Goal: Information Seeking & Learning: Learn about a topic

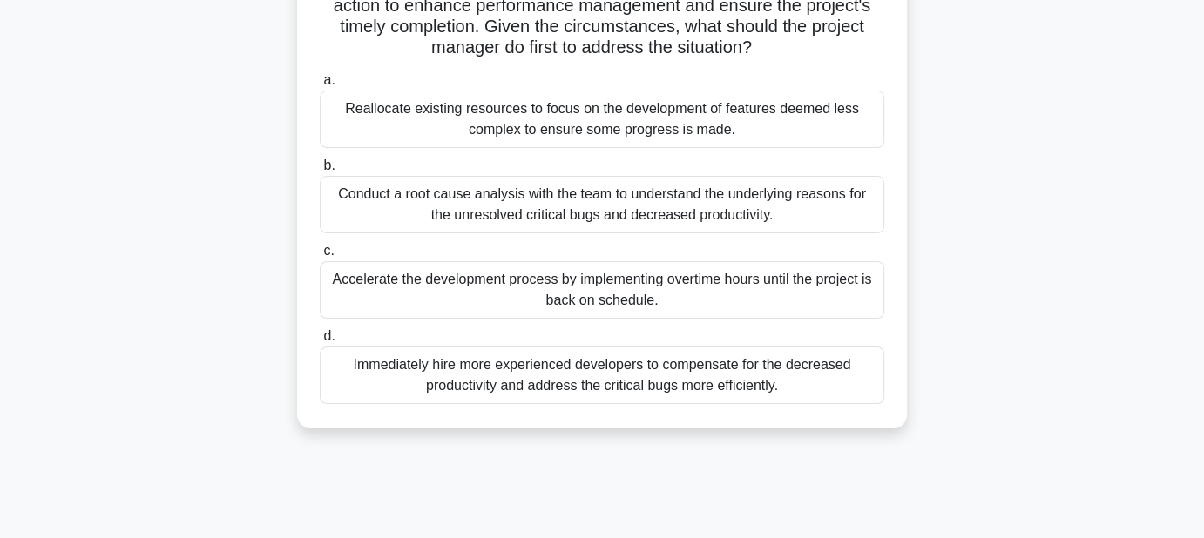
scroll to position [364, 0]
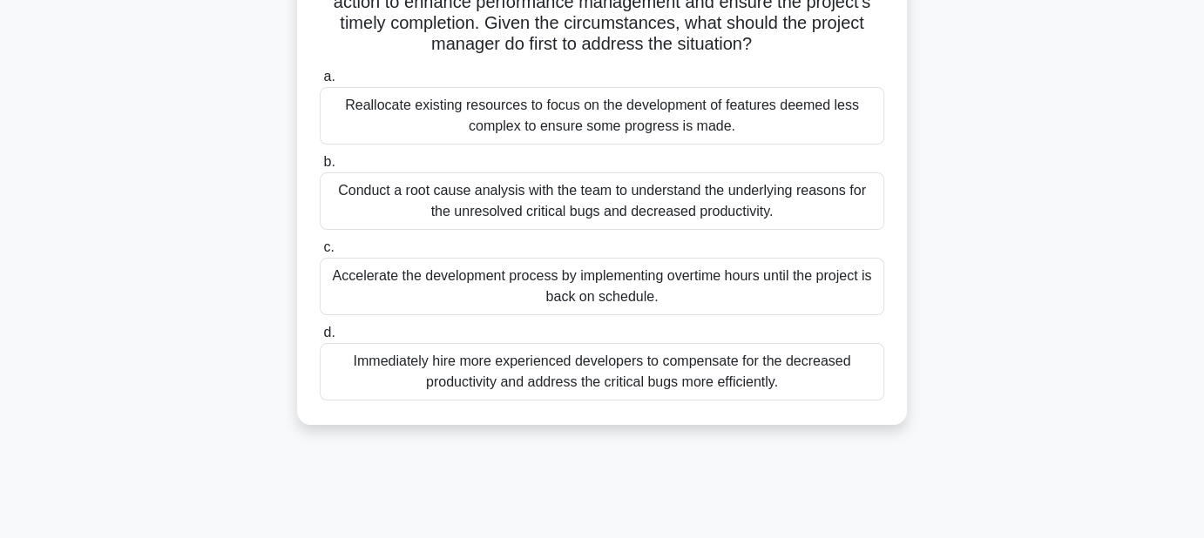
click at [502, 168] on label "b. Conduct a root cause analysis with the team to understand the underlying rea…" at bounding box center [602, 191] width 565 height 78
click at [320, 168] on input "b. Conduct a root cause analysis with the team to understand the underlying rea…" at bounding box center [320, 162] width 0 height 11
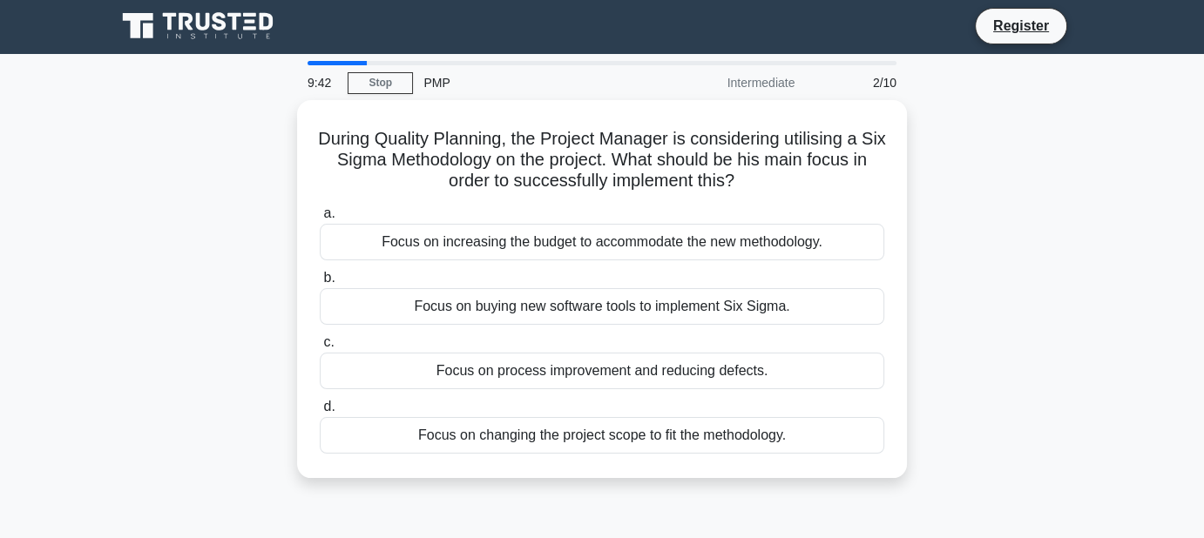
scroll to position [0, 0]
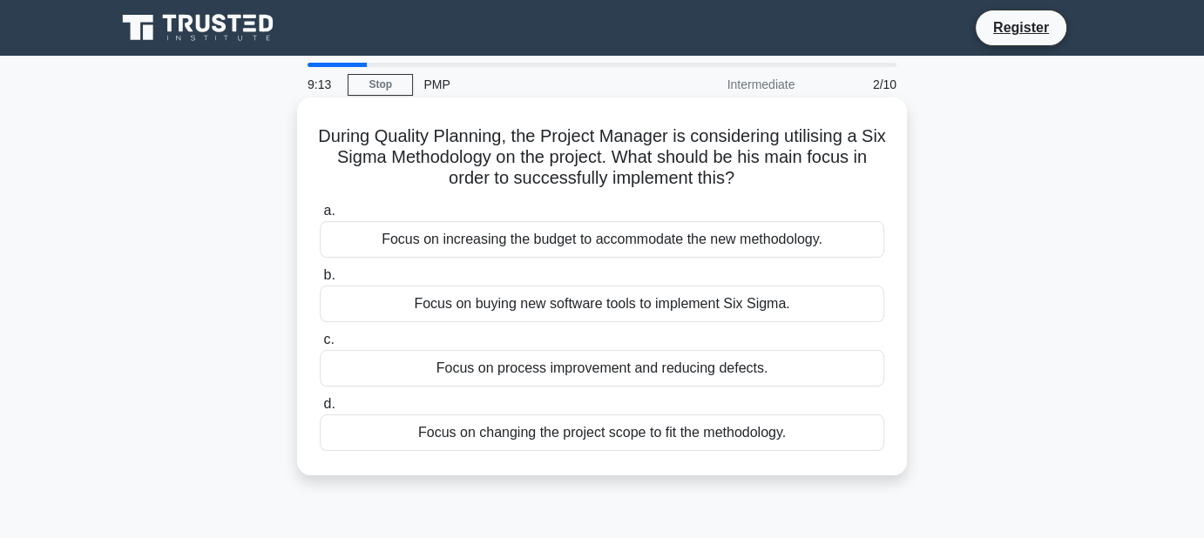
click at [388, 370] on div "Focus on process improvement and reducing defects." at bounding box center [602, 368] width 565 height 37
click at [320, 346] on input "c. Focus on process improvement and reducing defects." at bounding box center [320, 340] width 0 height 11
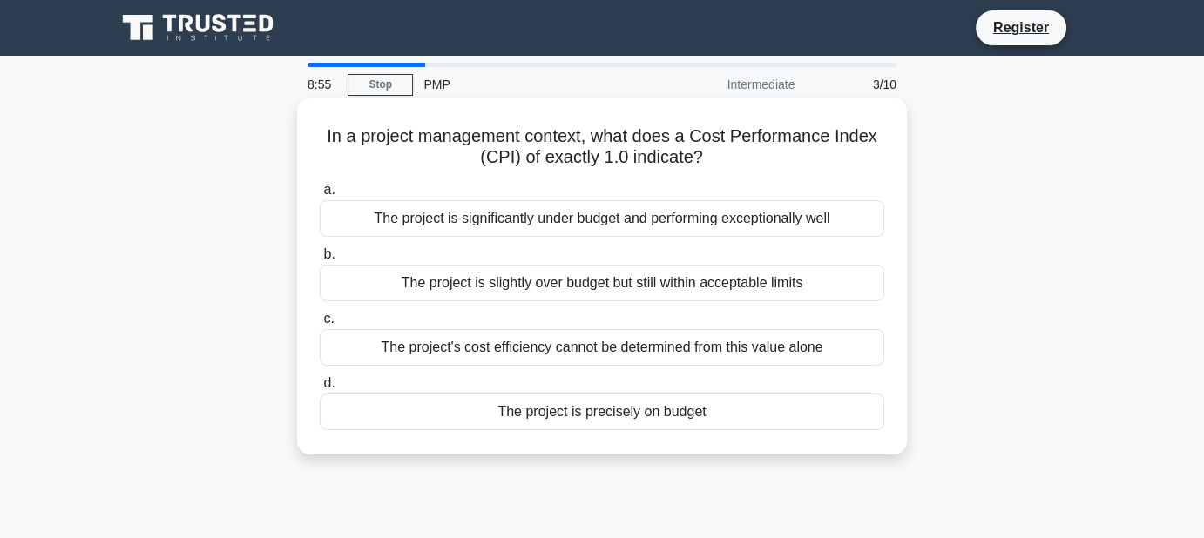
click at [432, 413] on div "The project is precisely on budget" at bounding box center [602, 412] width 565 height 37
click at [320, 389] on input "d. The project is precisely on budget" at bounding box center [320, 383] width 0 height 11
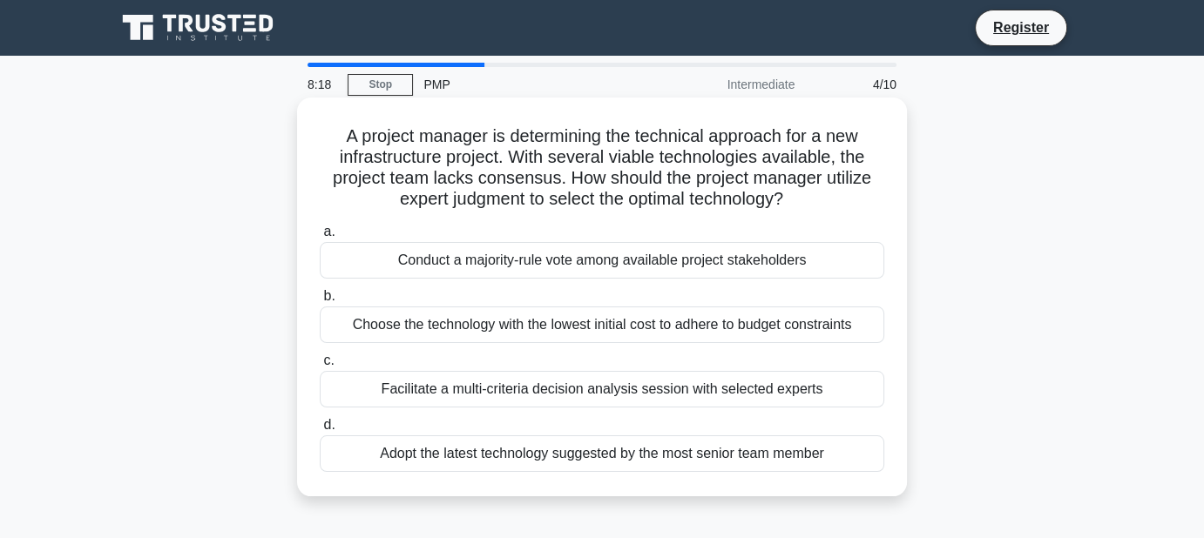
click at [552, 394] on div "Facilitate a multi-criteria decision analysis session with selected experts" at bounding box center [602, 389] width 565 height 37
click at [320, 367] on input "c. Facilitate a multi-criteria decision analysis session with selected experts" at bounding box center [320, 360] width 0 height 11
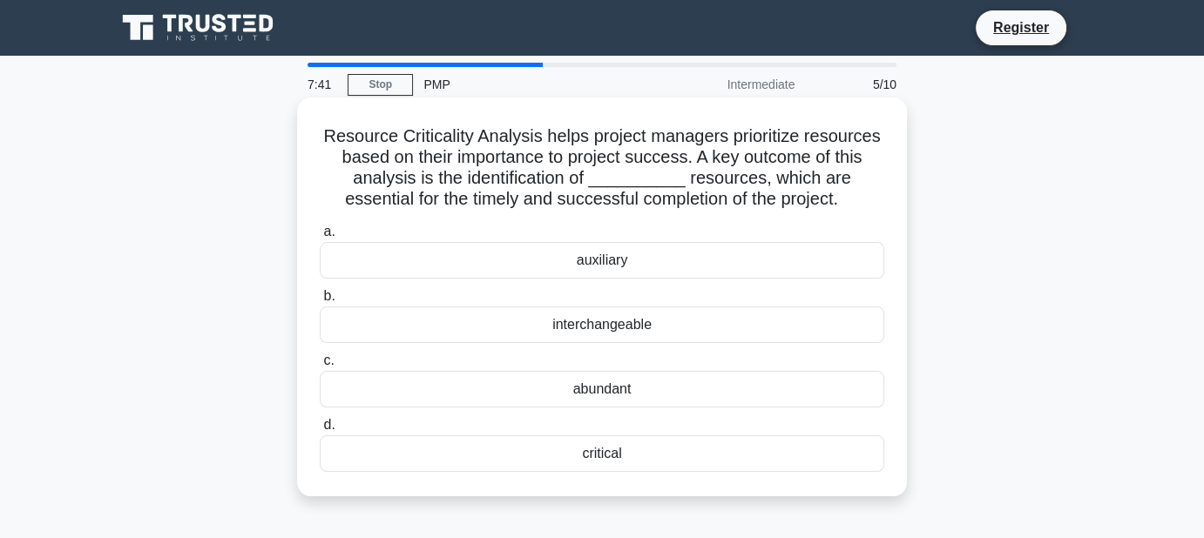
click at [627, 454] on div "critical" at bounding box center [602, 454] width 565 height 37
click at [320, 431] on input "d. critical" at bounding box center [320, 425] width 0 height 11
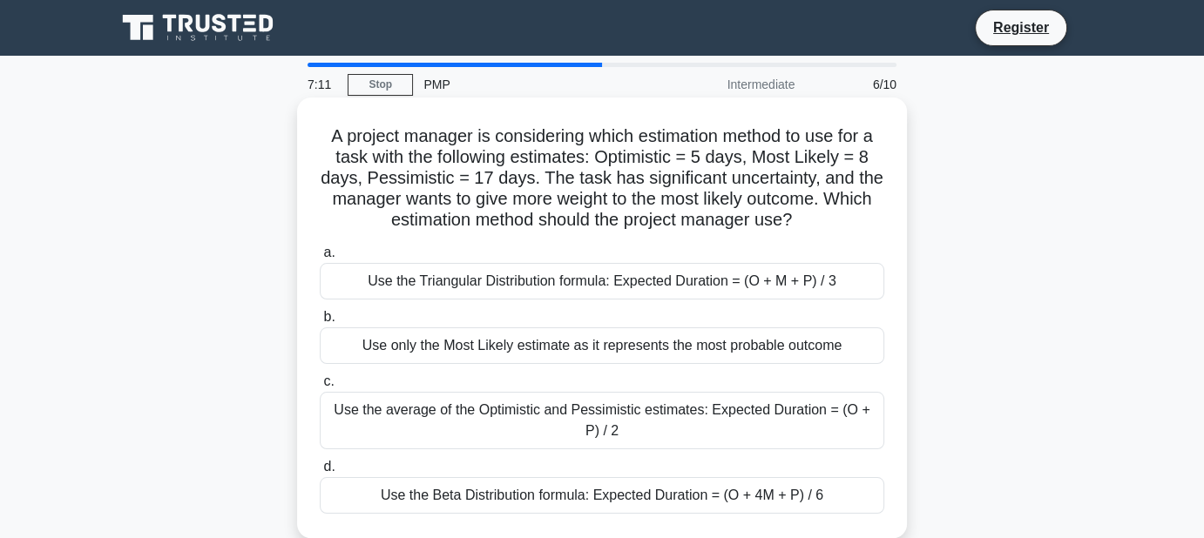
click at [696, 499] on div "Use the Beta Distribution formula: Expected Duration = (O + 4M + P) / 6" at bounding box center [602, 495] width 565 height 37
click at [320, 473] on input "d. Use the Beta Distribution formula: Expected Duration = (O + 4M + P) / 6" at bounding box center [320, 467] width 0 height 11
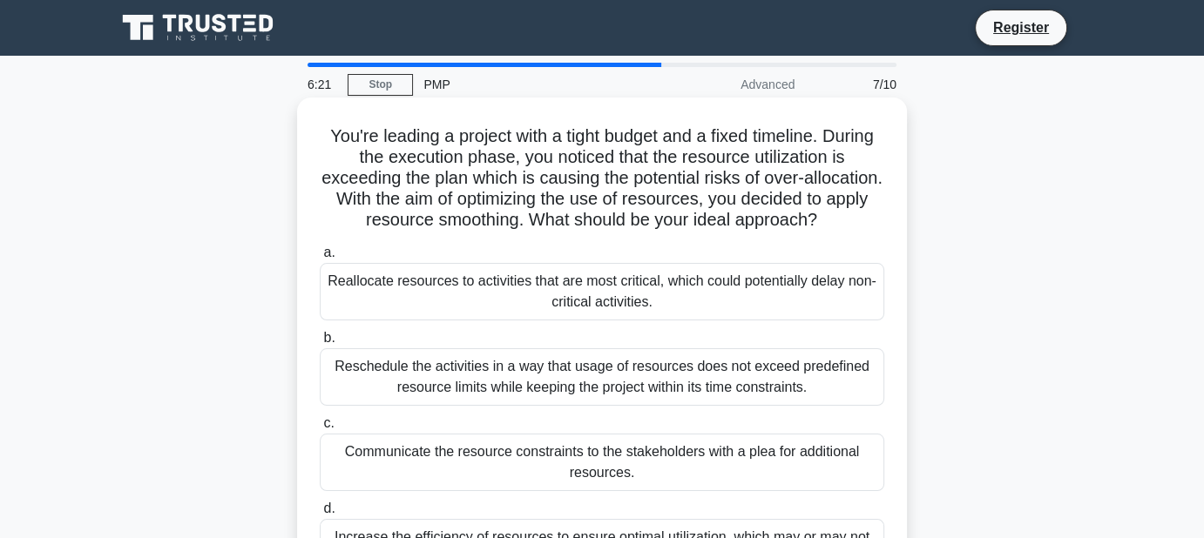
click at [809, 378] on div "Reschedule the activities in a way that usage of resources does not exceed pred…" at bounding box center [602, 378] width 565 height 58
click at [320, 344] on input "b. Reschedule the activities in a way that usage of resources does not exceed p…" at bounding box center [320, 338] width 0 height 11
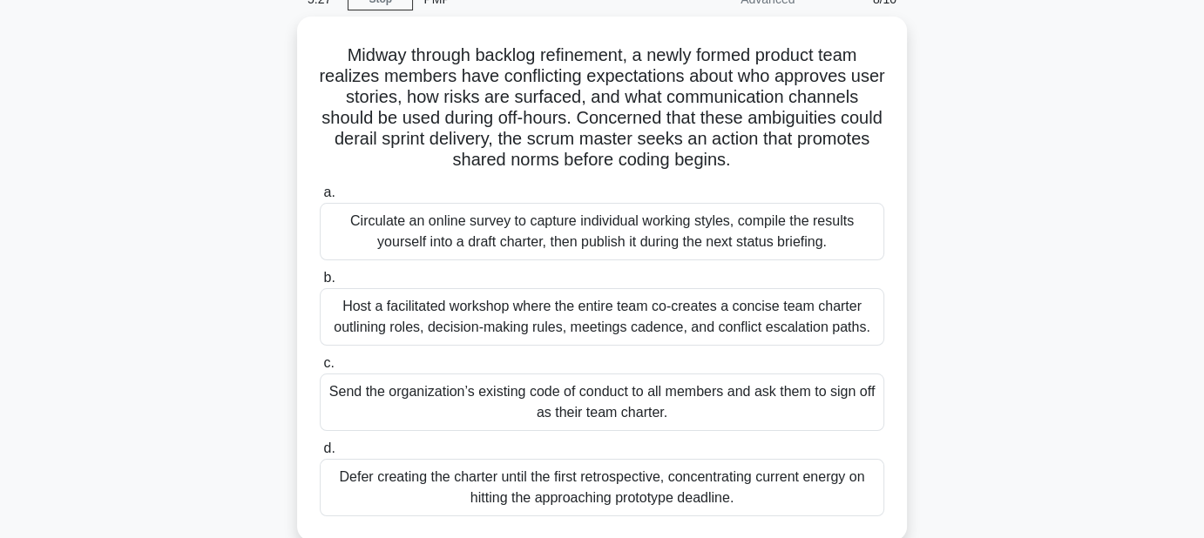
scroll to position [81, 0]
click at [798, 306] on div "Host a facilitated workshop where the entire team co-creates a concise team cha…" at bounding box center [602, 317] width 565 height 58
click at [320, 284] on input "b. Host a facilitated workshop where the entire team co-creates a concise team …" at bounding box center [320, 278] width 0 height 11
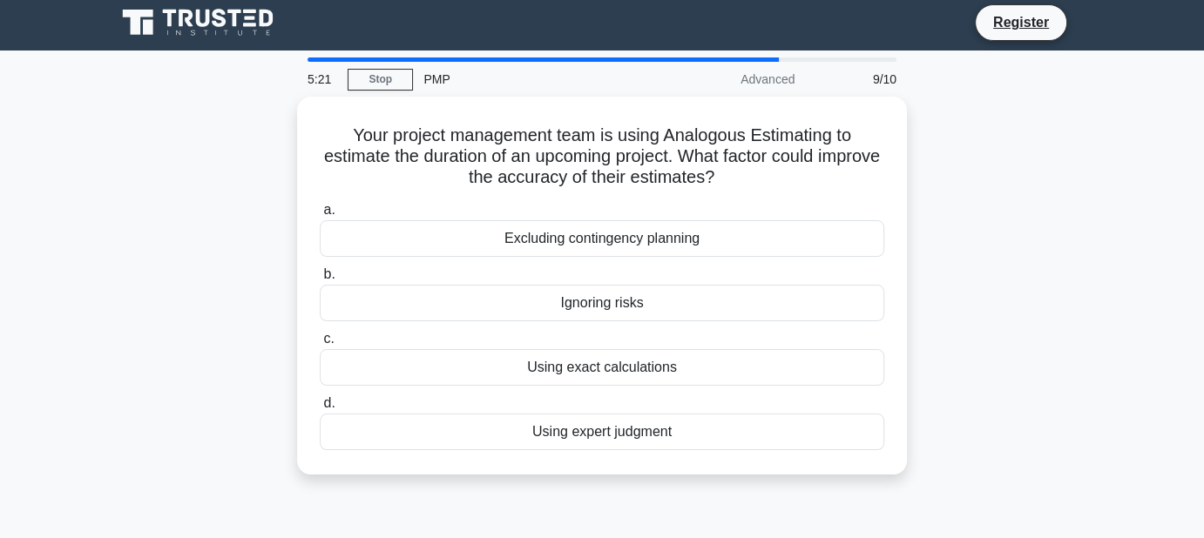
scroll to position [0, 0]
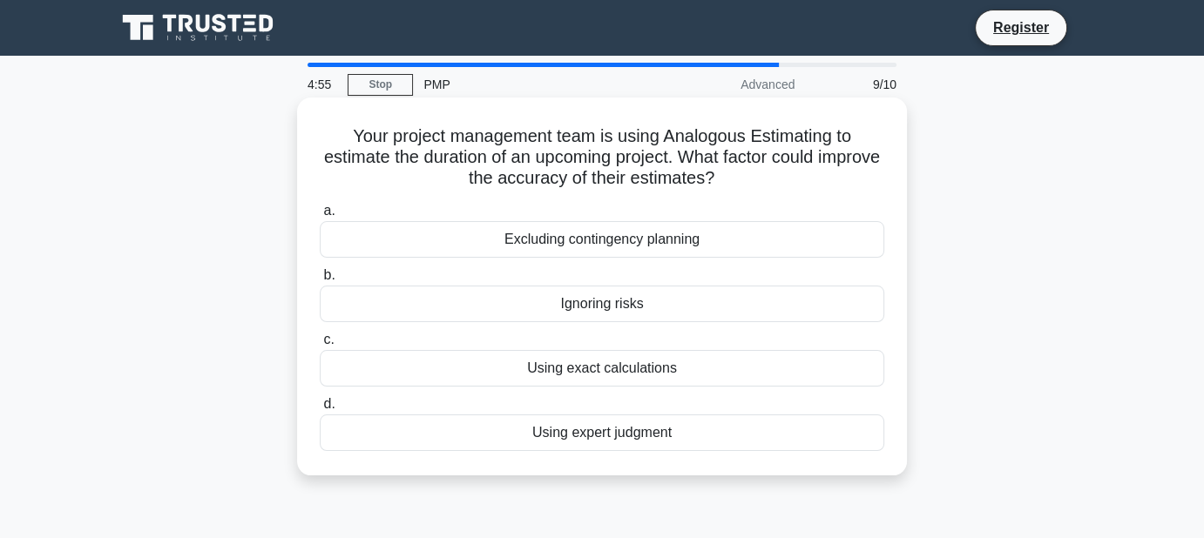
click at [619, 441] on div "Using expert judgment" at bounding box center [602, 433] width 565 height 37
click at [320, 410] on input "d. Using expert judgment" at bounding box center [320, 404] width 0 height 11
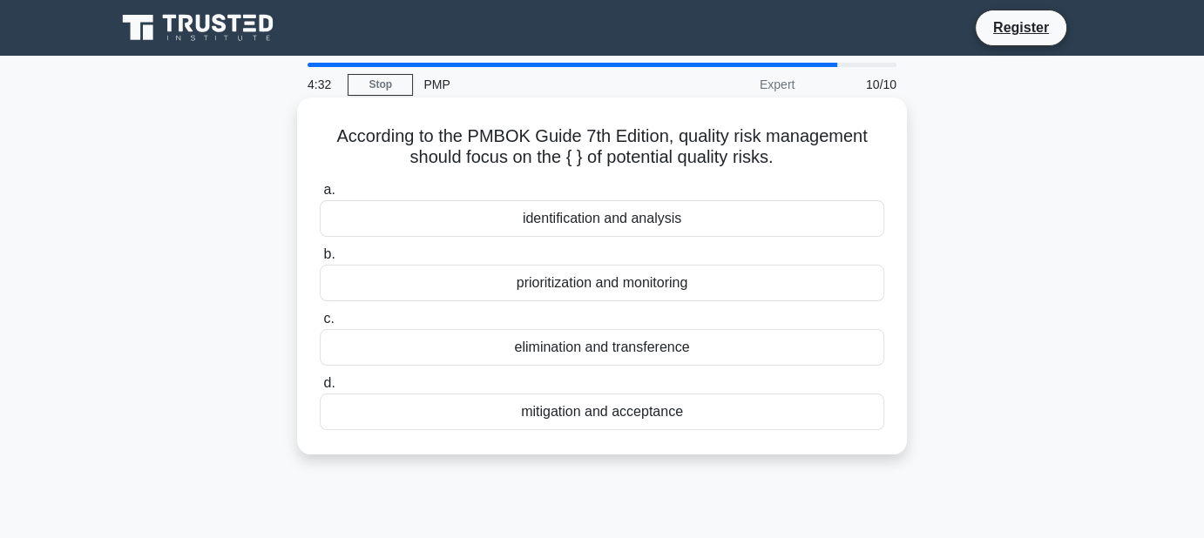
click at [587, 219] on div "identification and analysis" at bounding box center [602, 218] width 565 height 37
click at [320, 196] on input "a. identification and analysis" at bounding box center [320, 190] width 0 height 11
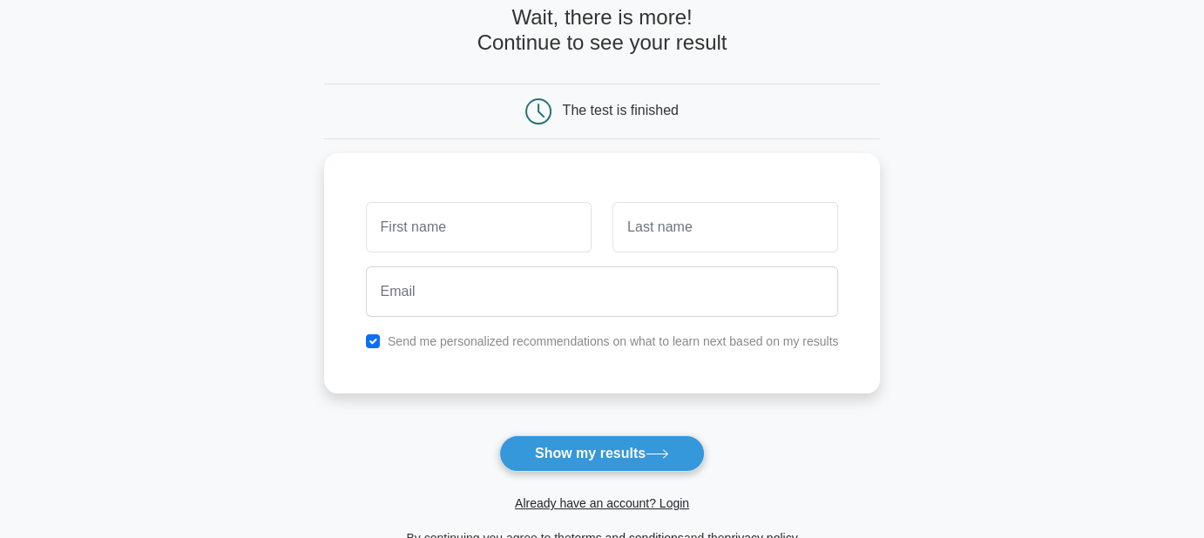
scroll to position [106, 0]
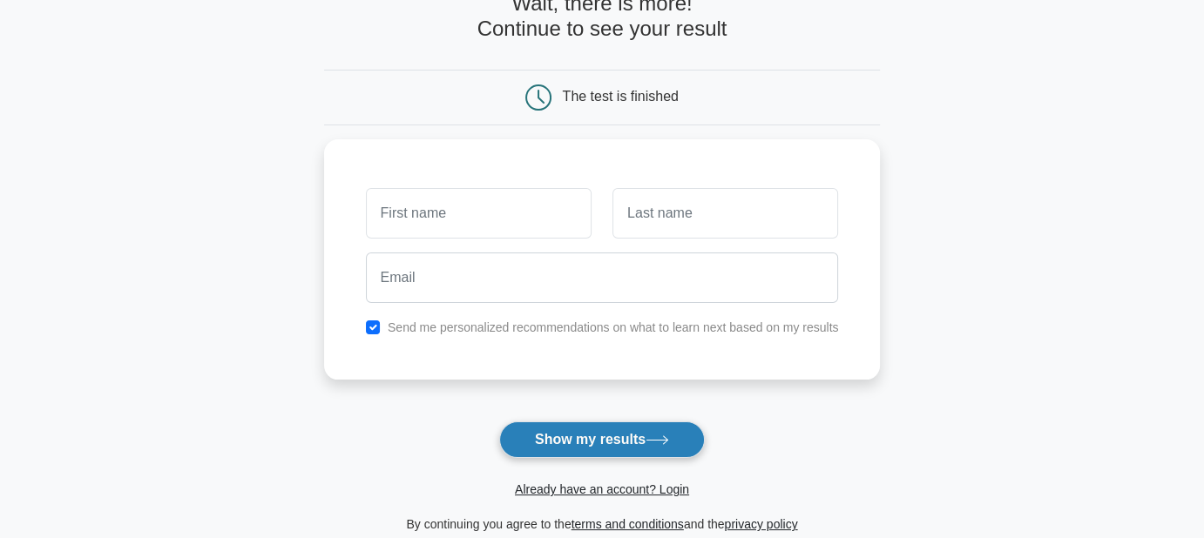
click at [586, 436] on button "Show my results" at bounding box center [602, 440] width 206 height 37
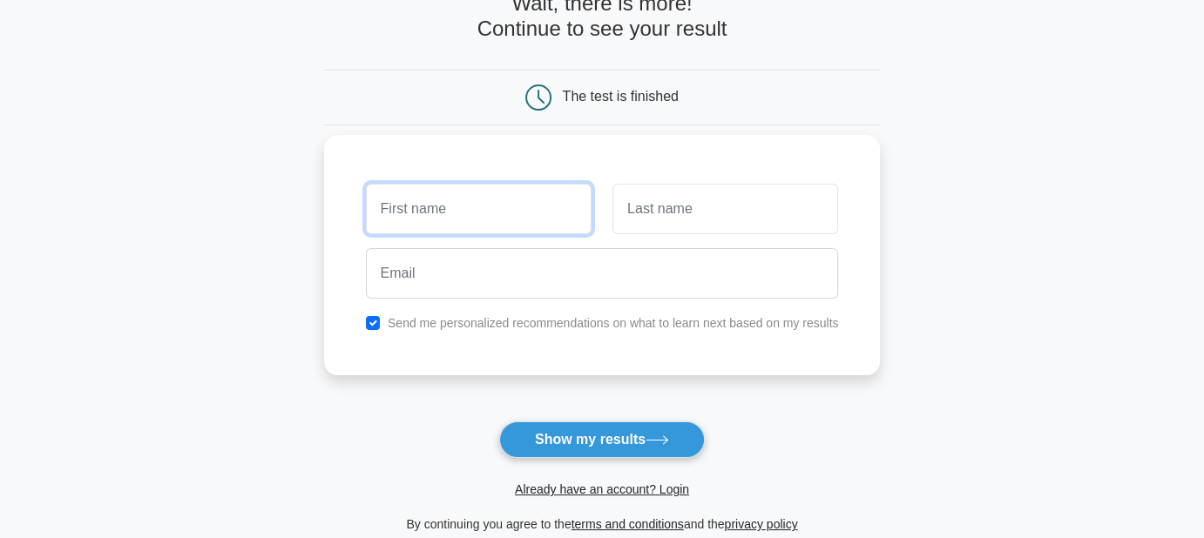
click at [429, 218] on input "text" at bounding box center [479, 209] width 226 height 51
type input "lklk"
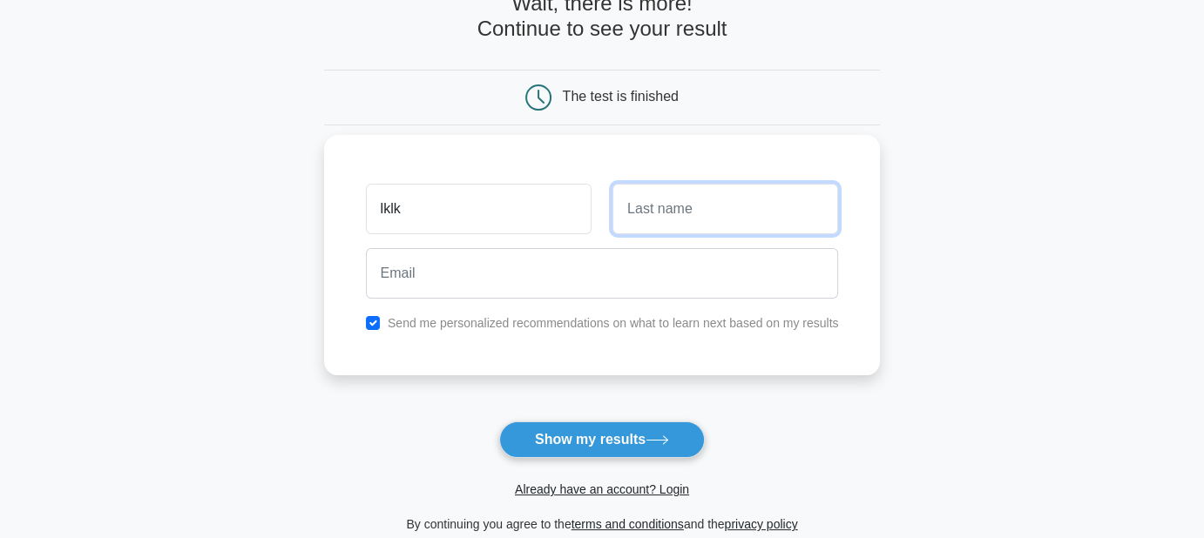
click at [667, 220] on input "text" at bounding box center [725, 209] width 226 height 51
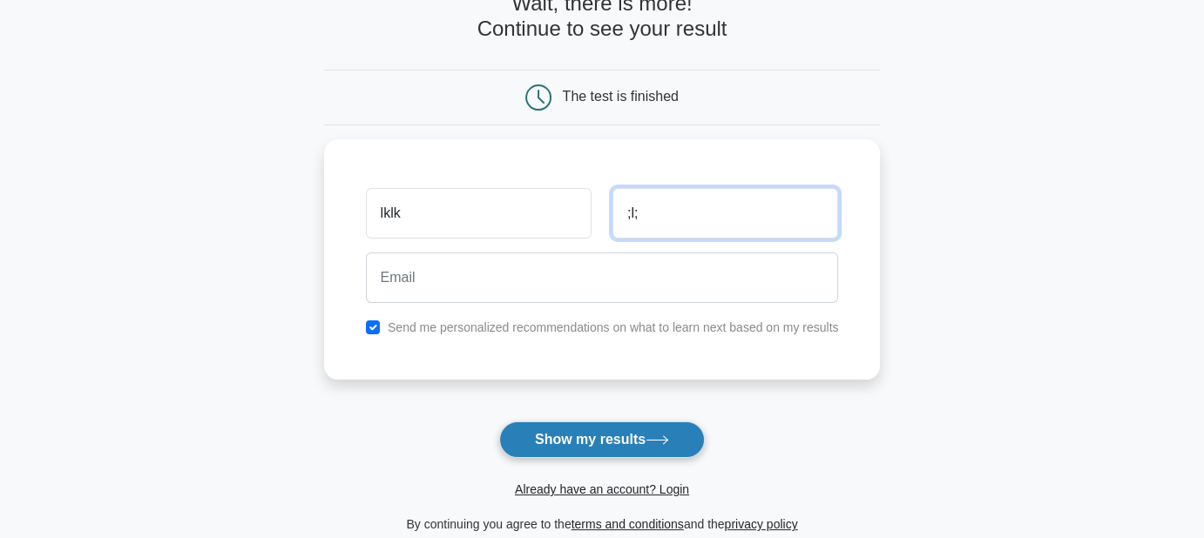
type input ";l;"
click at [601, 436] on button "Show my results" at bounding box center [602, 440] width 206 height 37
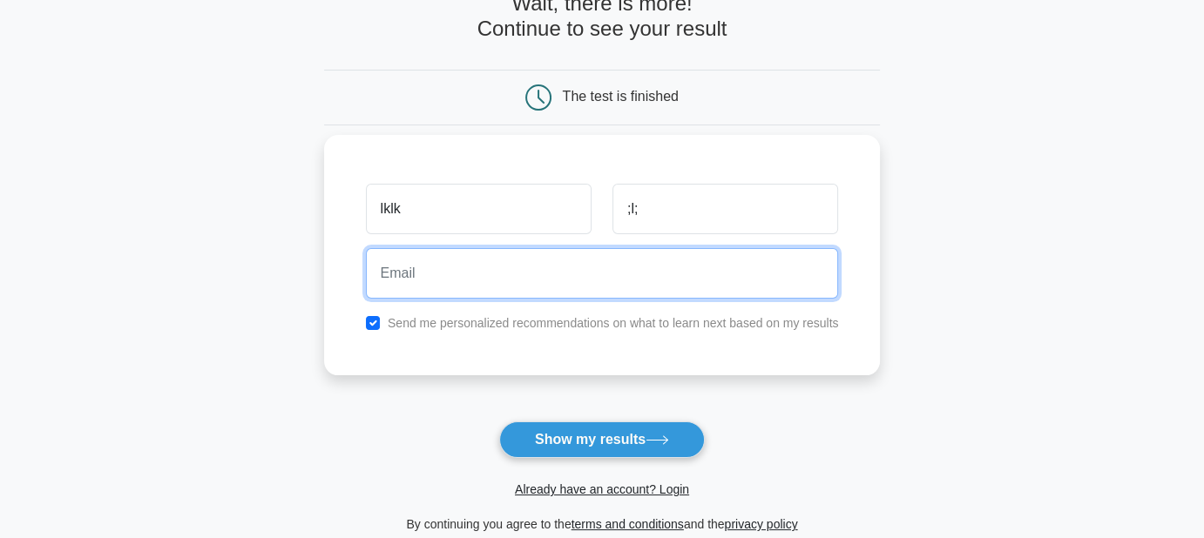
click at [402, 273] on input "email" at bounding box center [602, 273] width 473 height 51
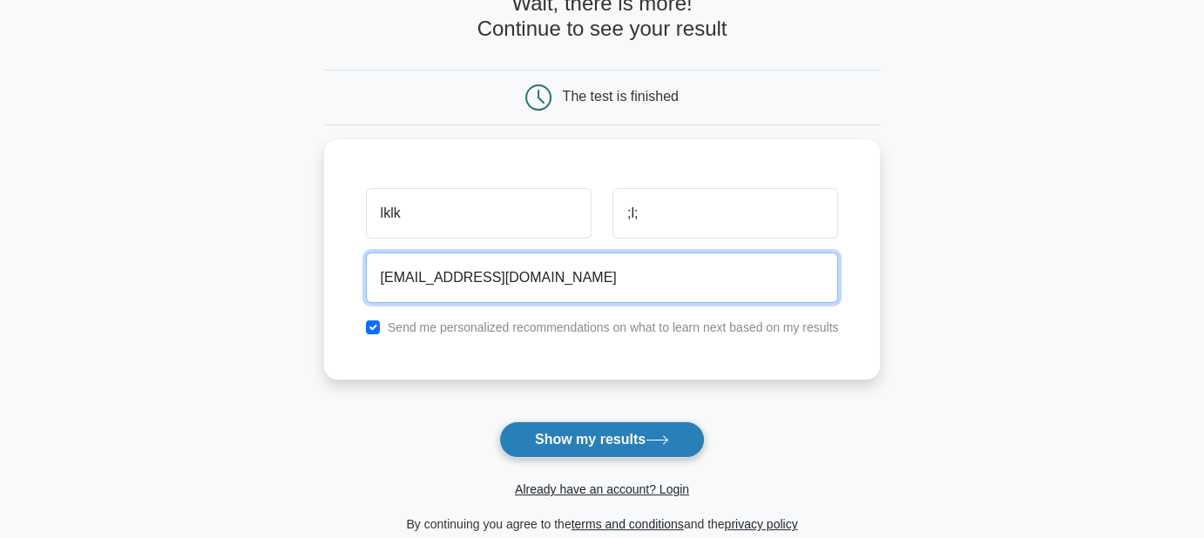
type input "xyz@gmail.com"
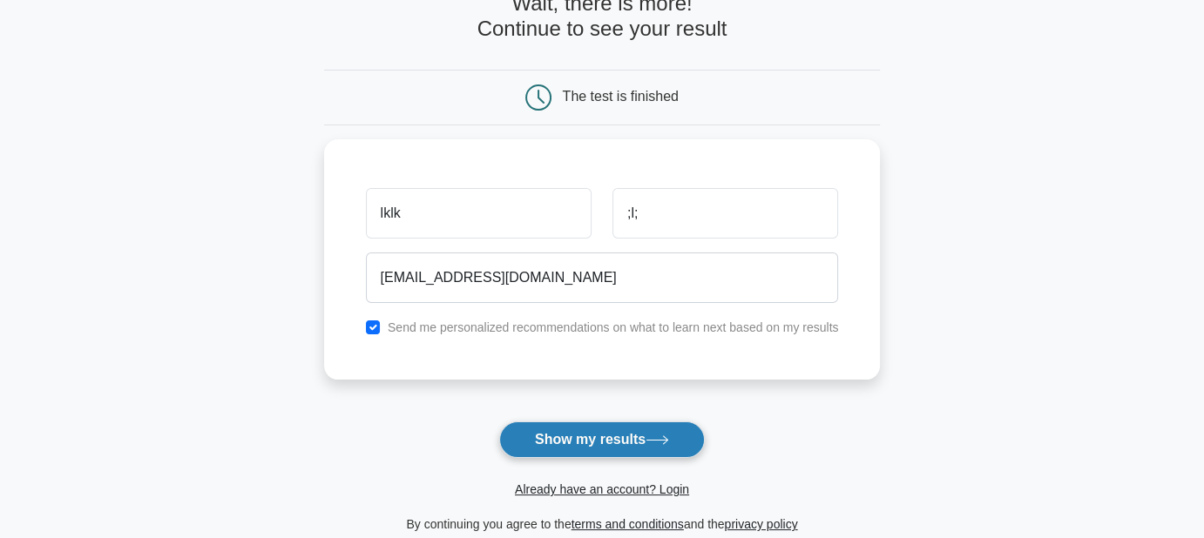
click at [601, 432] on button "Show my results" at bounding box center [602, 440] width 206 height 37
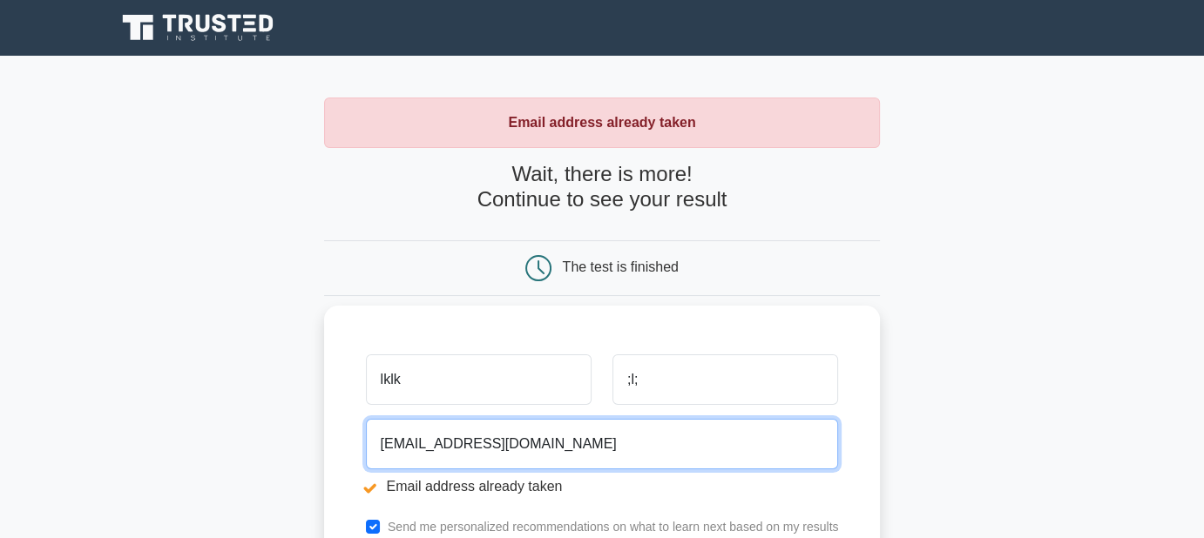
click at [399, 446] on input "xyz@gmail.com" at bounding box center [602, 444] width 473 height 51
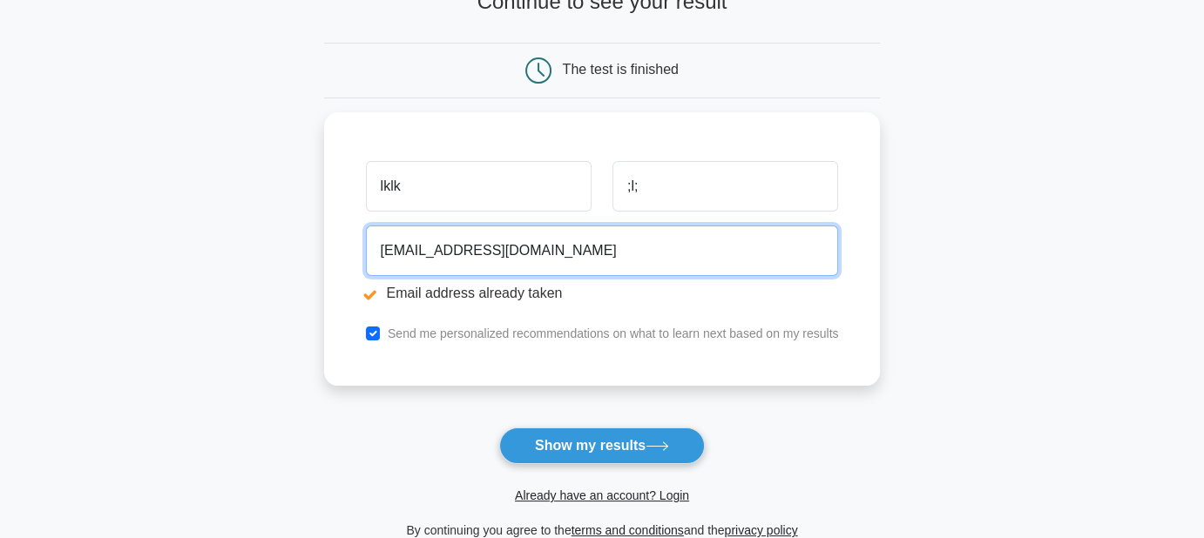
scroll to position [203, 0]
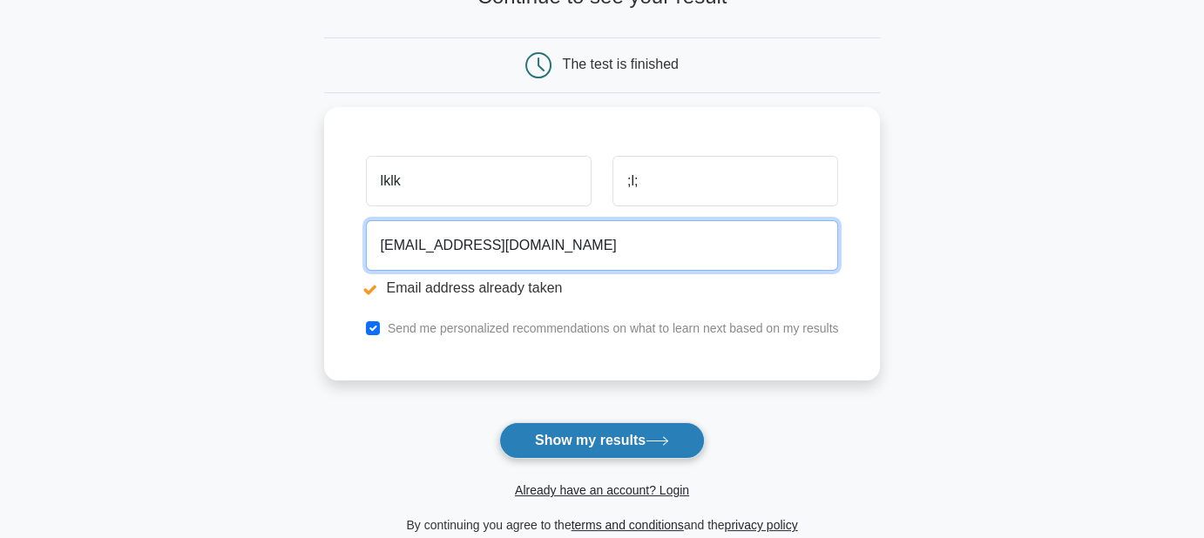
type input "xyz123@gmail.com"
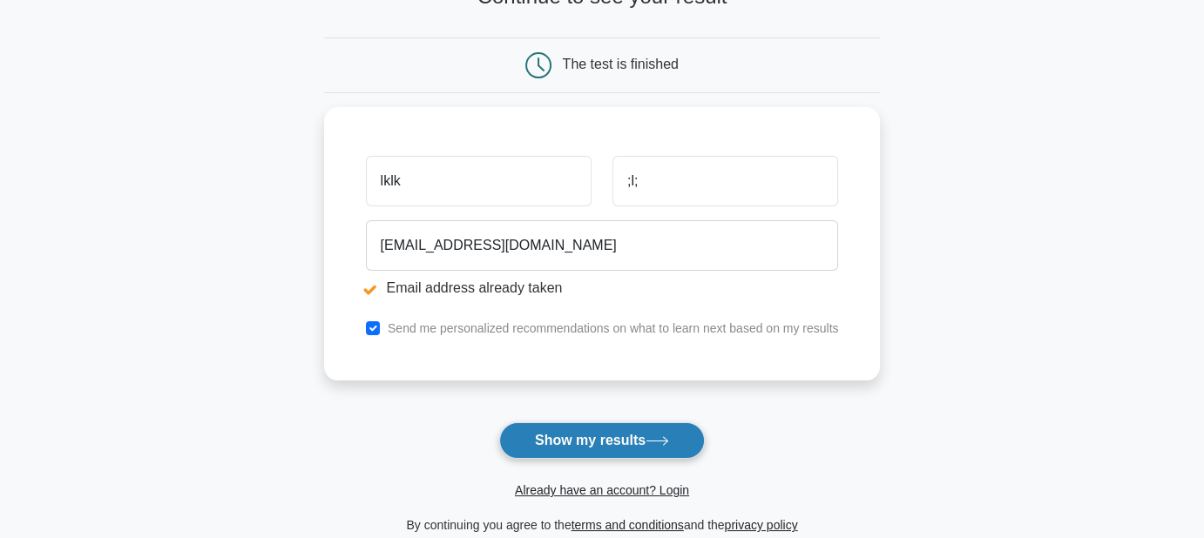
click at [577, 436] on button "Show my results" at bounding box center [602, 441] width 206 height 37
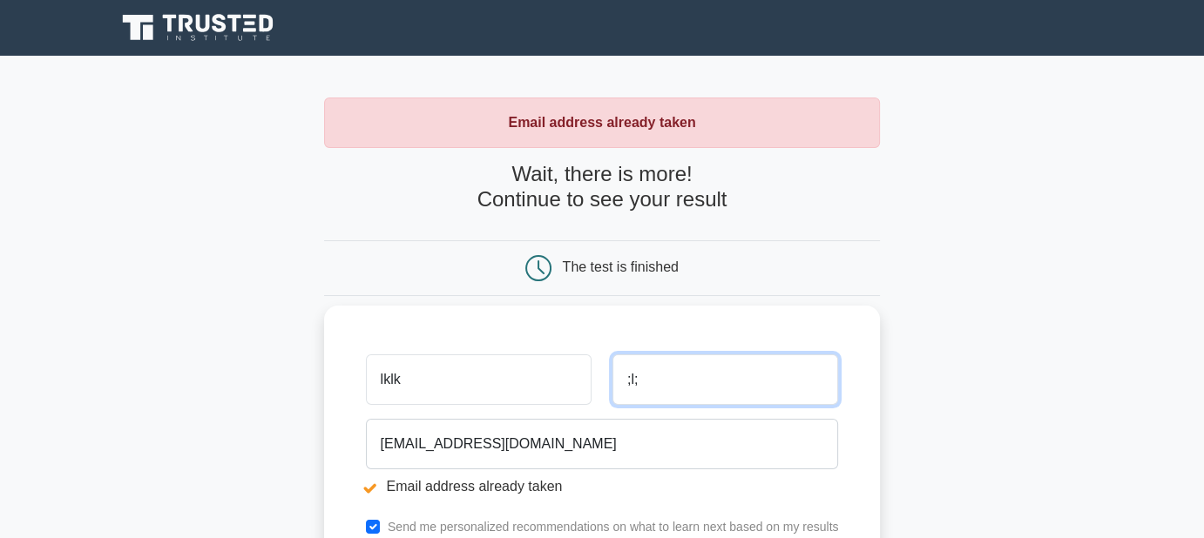
drag, startPoint x: 643, startPoint y: 389, endPoint x: 615, endPoint y: 383, distance: 28.5
click at [615, 383] on input ";l;" at bounding box center [725, 380] width 226 height 51
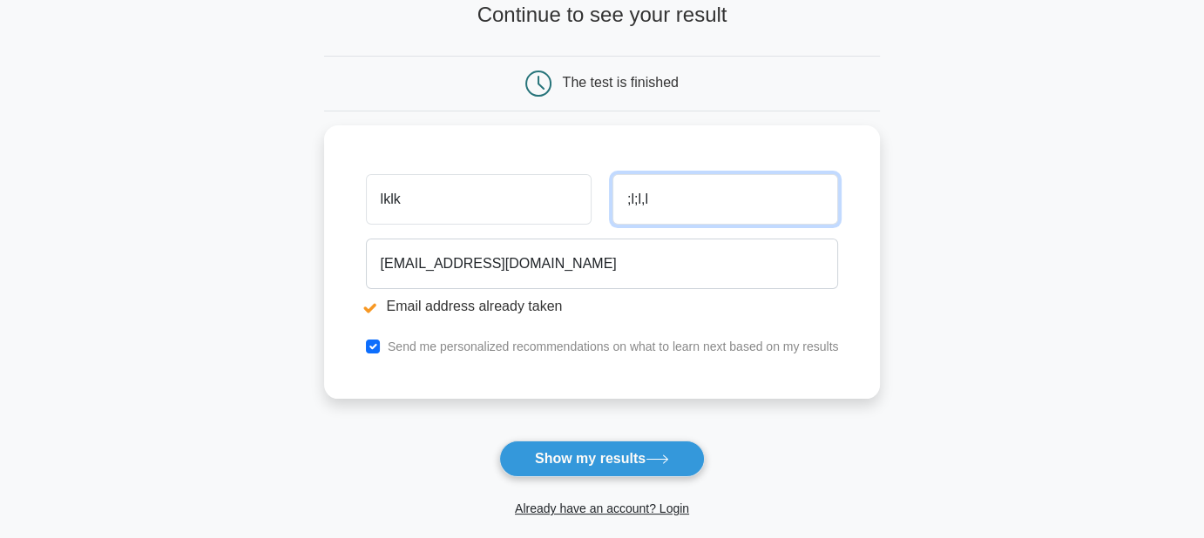
scroll to position [191, 0]
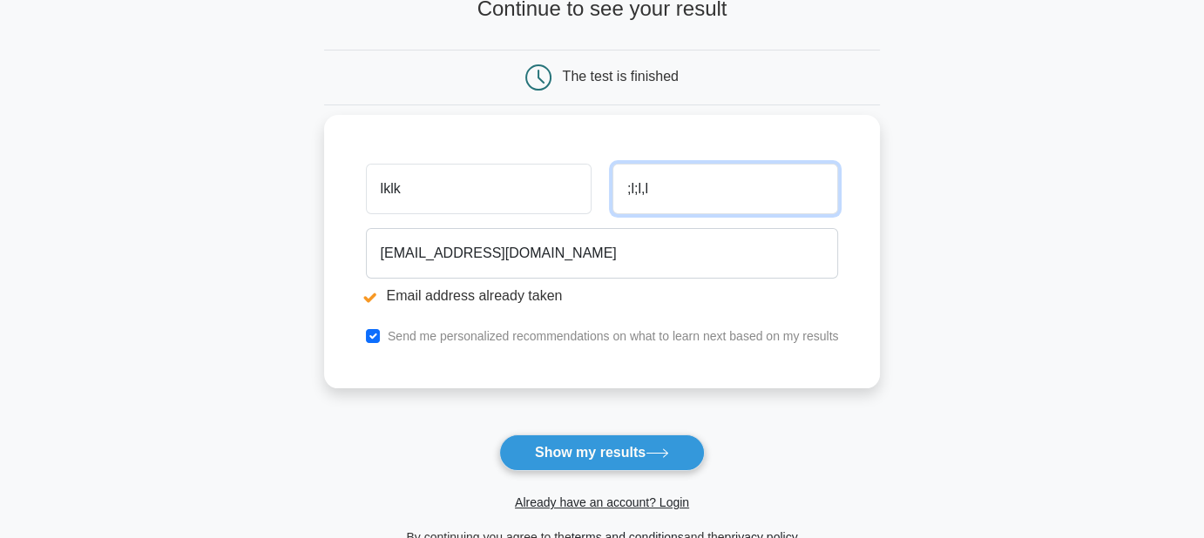
type input ";l;l,l"
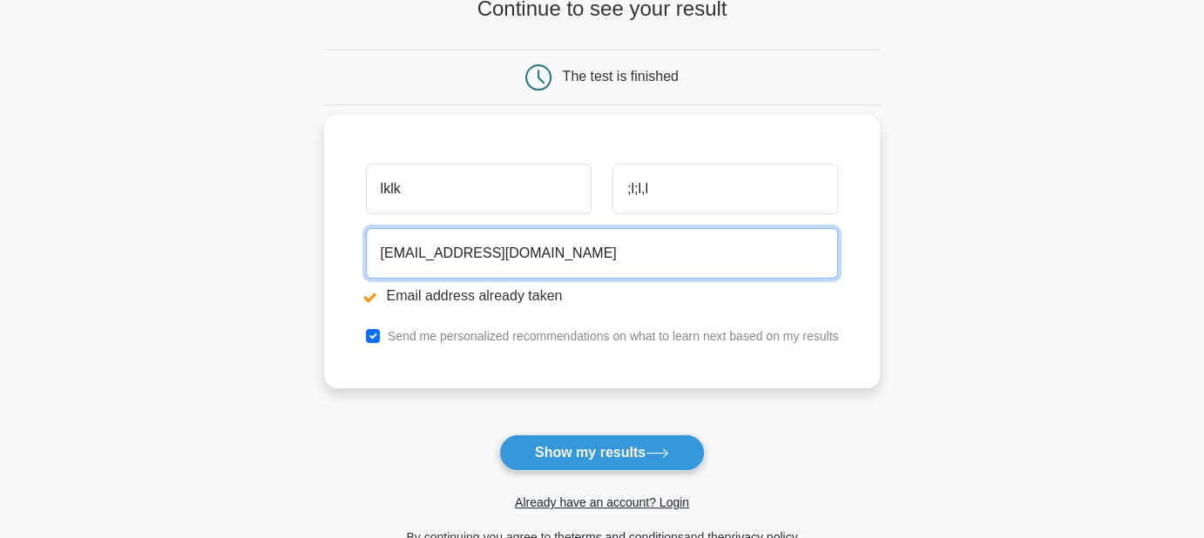
click at [399, 254] on input "xyz123@gmail.com" at bounding box center [602, 253] width 473 height 51
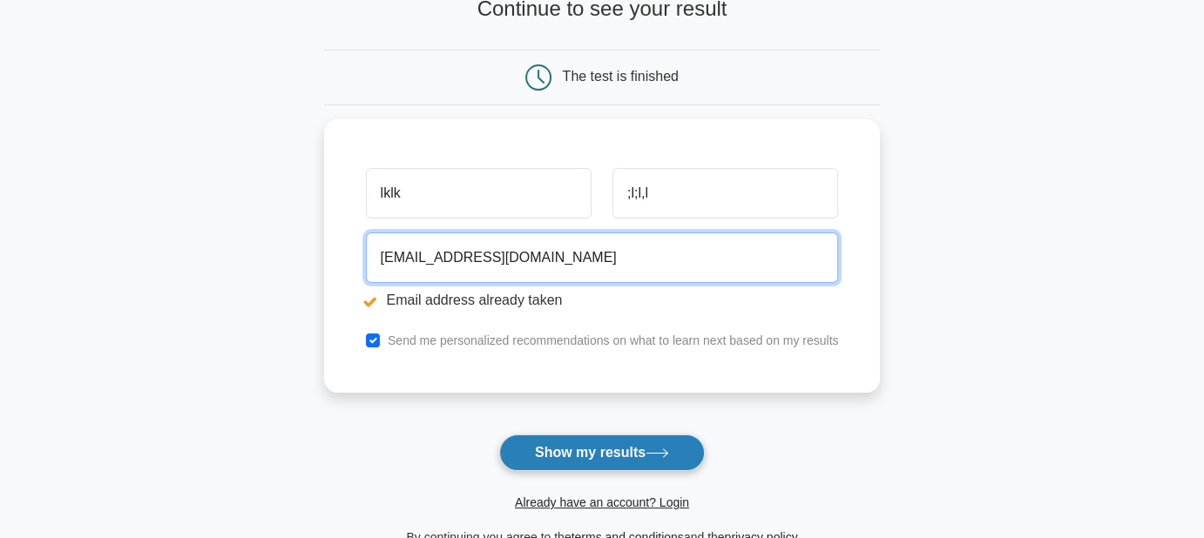
type input "xyzmmm123@gmail.com"
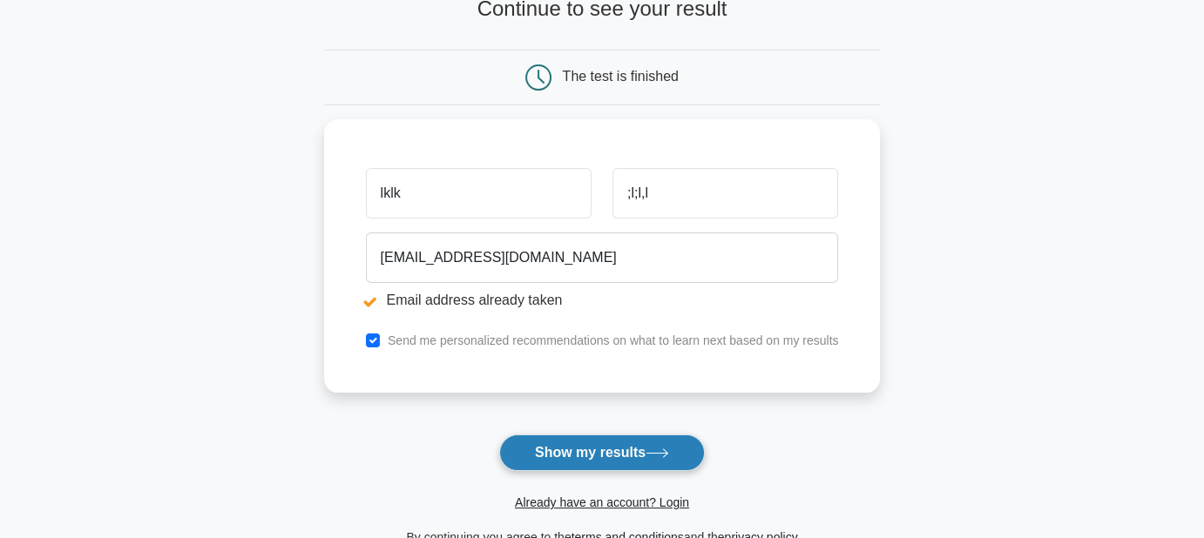
click at [558, 446] on button "Show my results" at bounding box center [602, 453] width 206 height 37
